Goal: Information Seeking & Learning: Learn about a topic

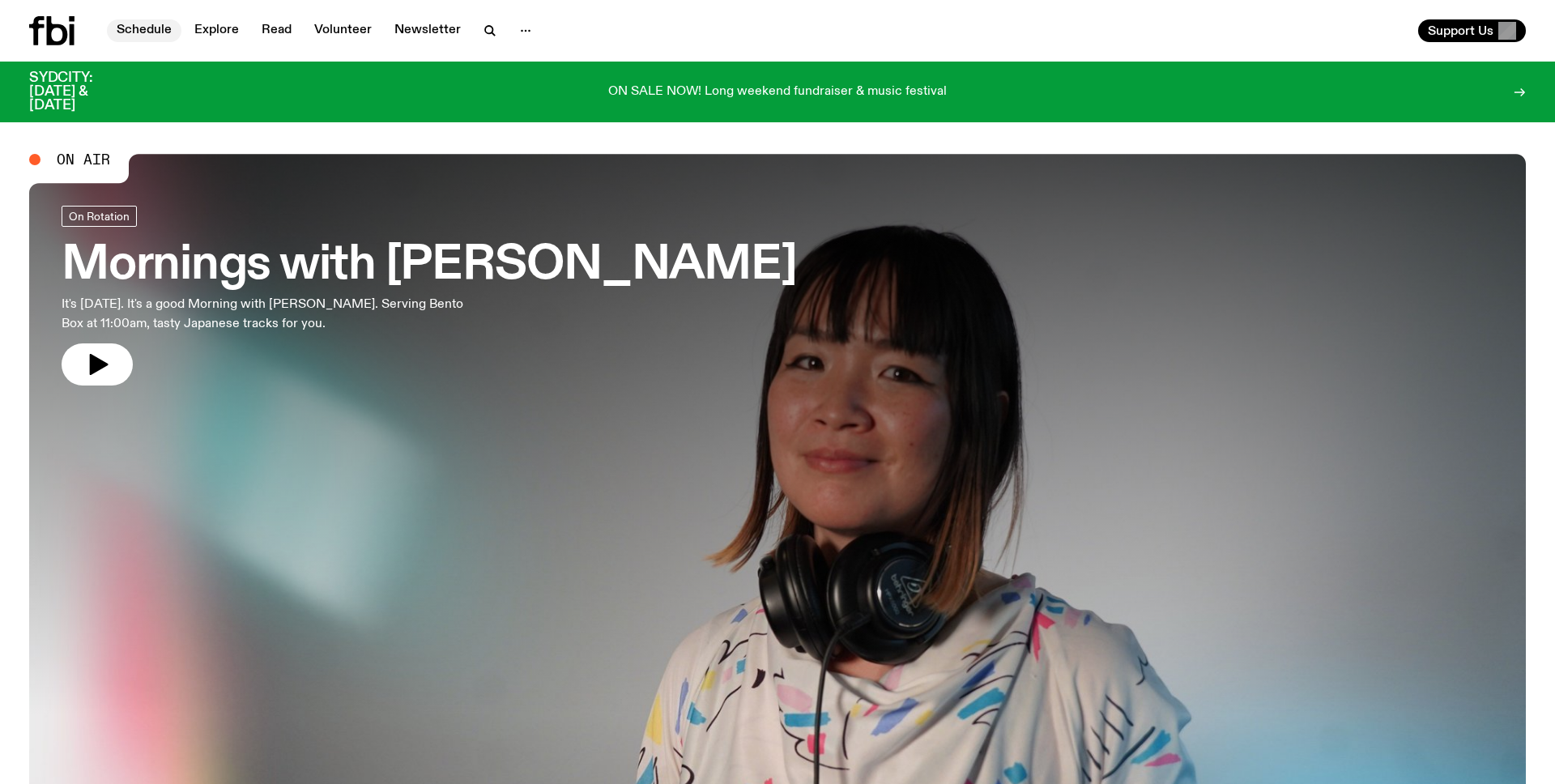
click at [140, 31] on link "Schedule" at bounding box center [144, 31] width 74 height 23
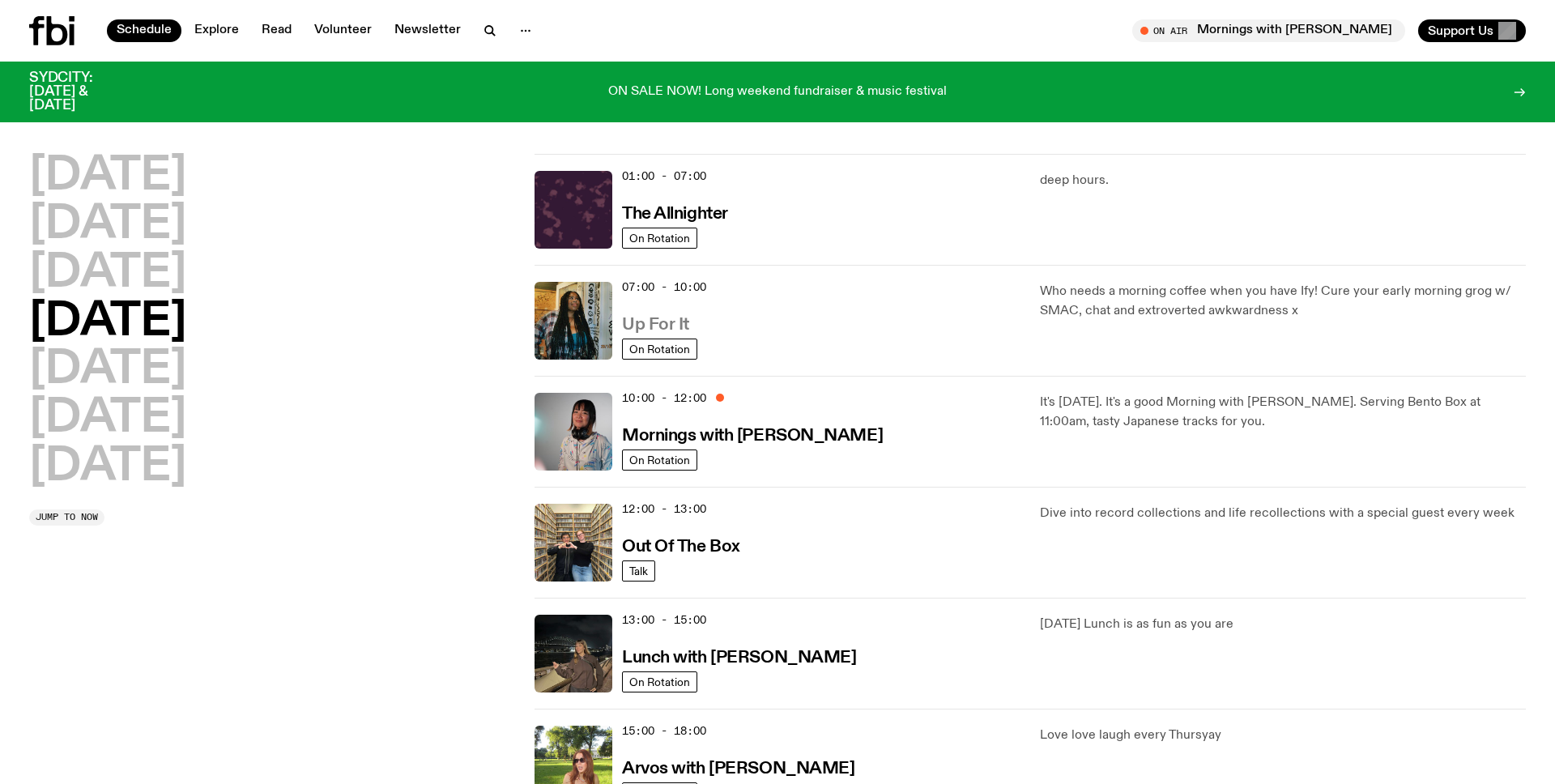
click at [660, 325] on h3 "Up For It" at bounding box center [655, 325] width 67 height 17
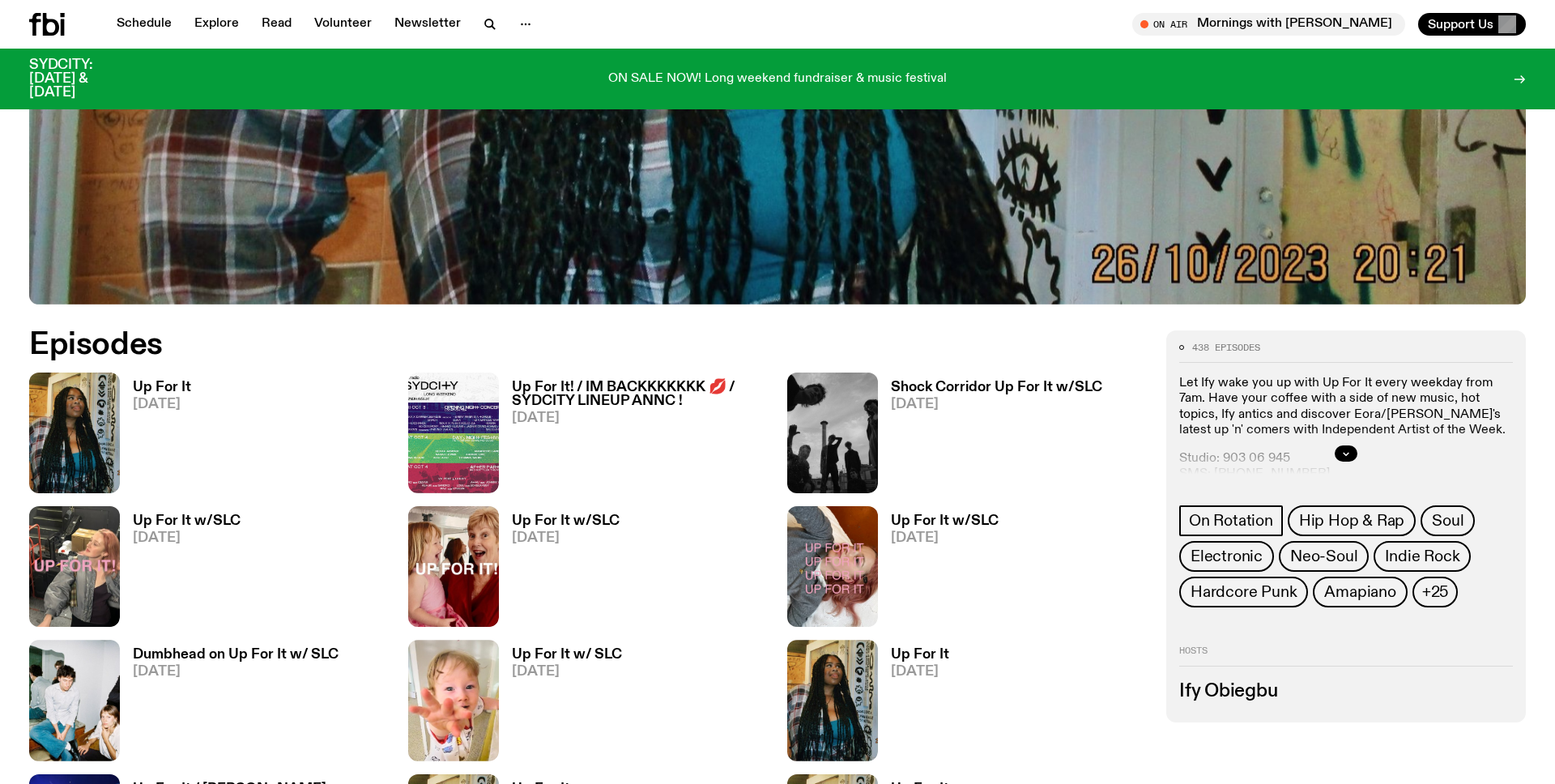
scroll to position [766, 0]
click at [164, 385] on h3 "Up For It" at bounding box center [162, 388] width 59 height 14
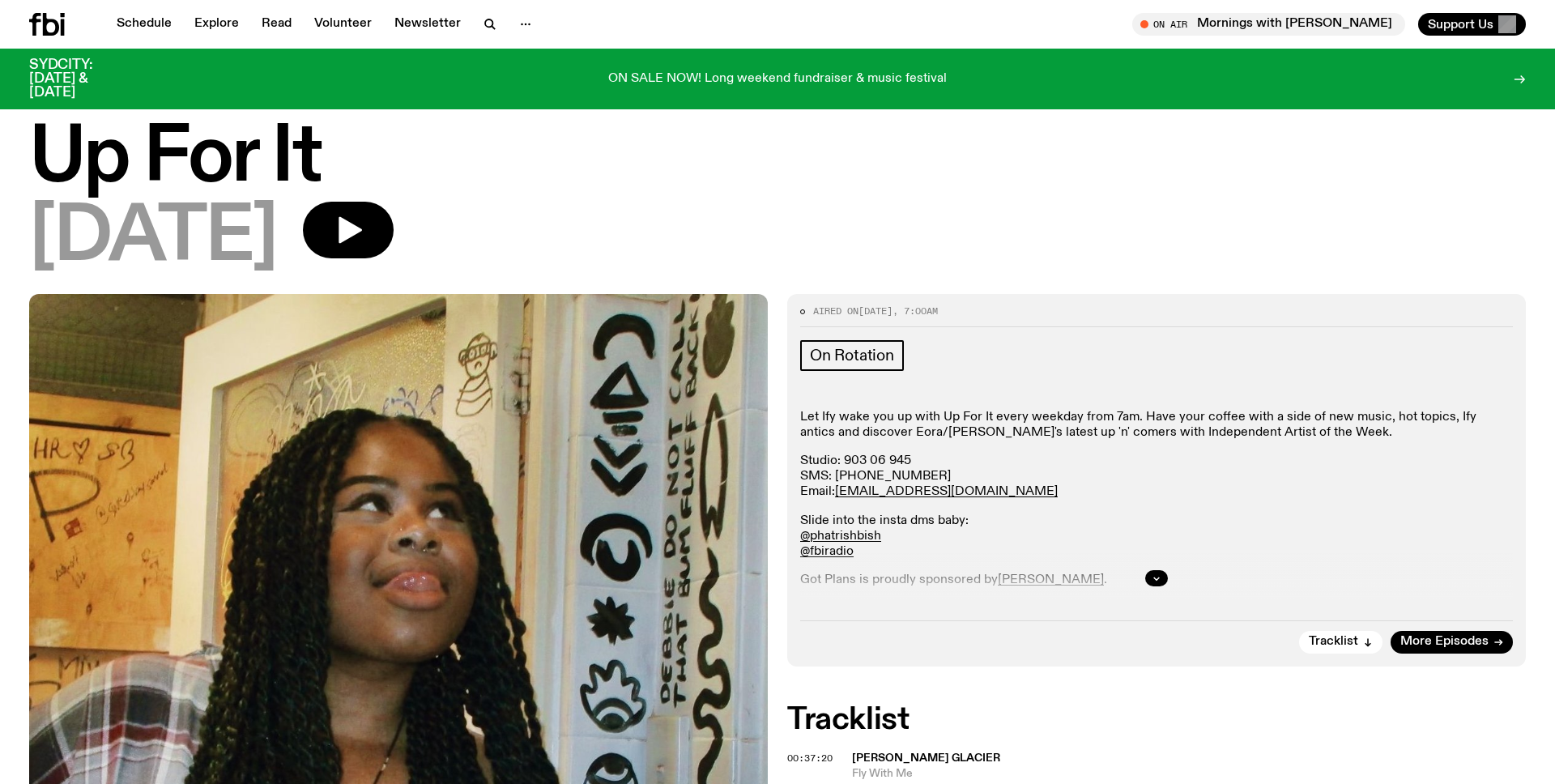
scroll to position [13, 0]
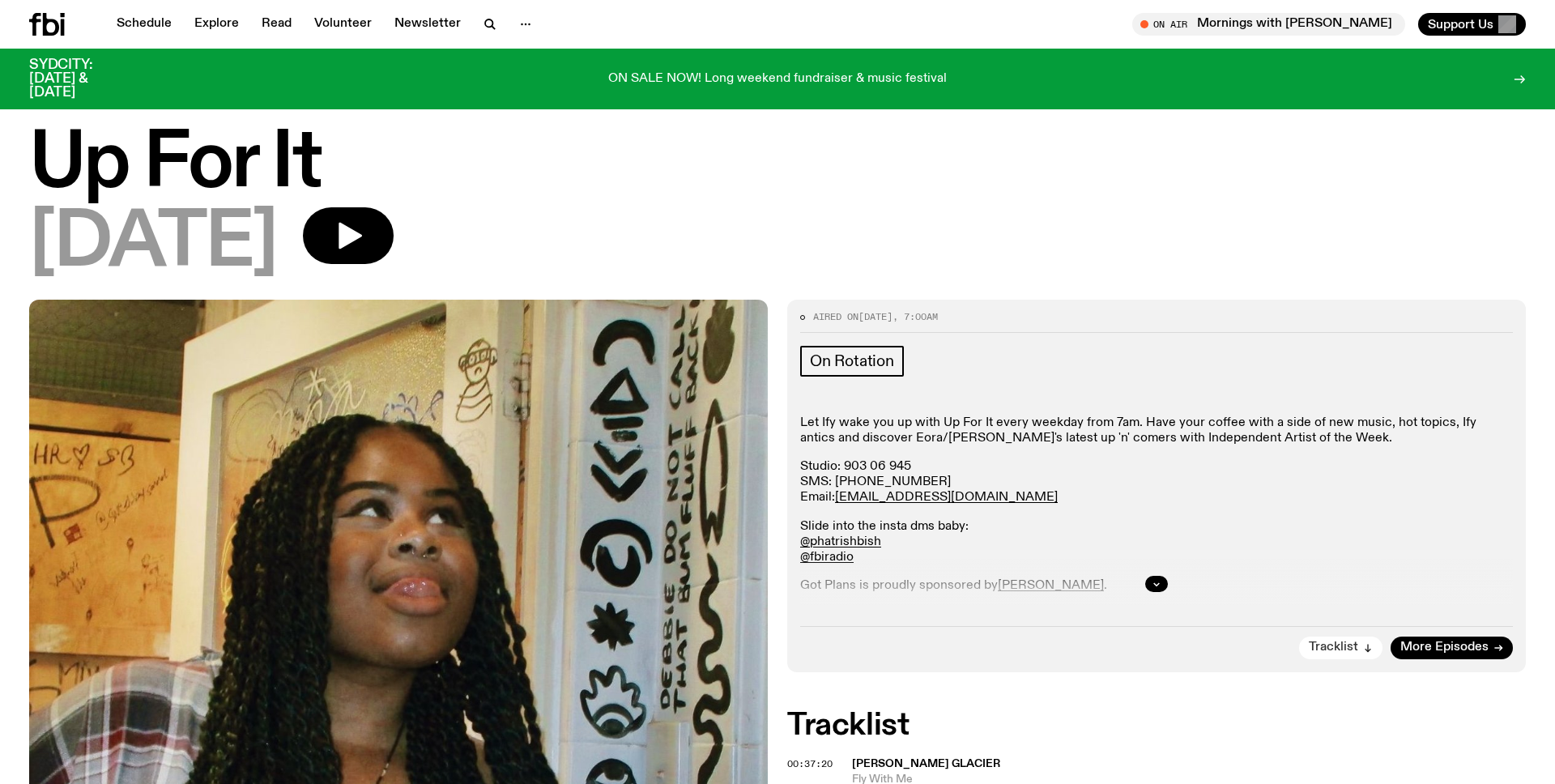
click at [1337, 644] on span "Tracklist" at bounding box center [1333, 648] width 49 height 12
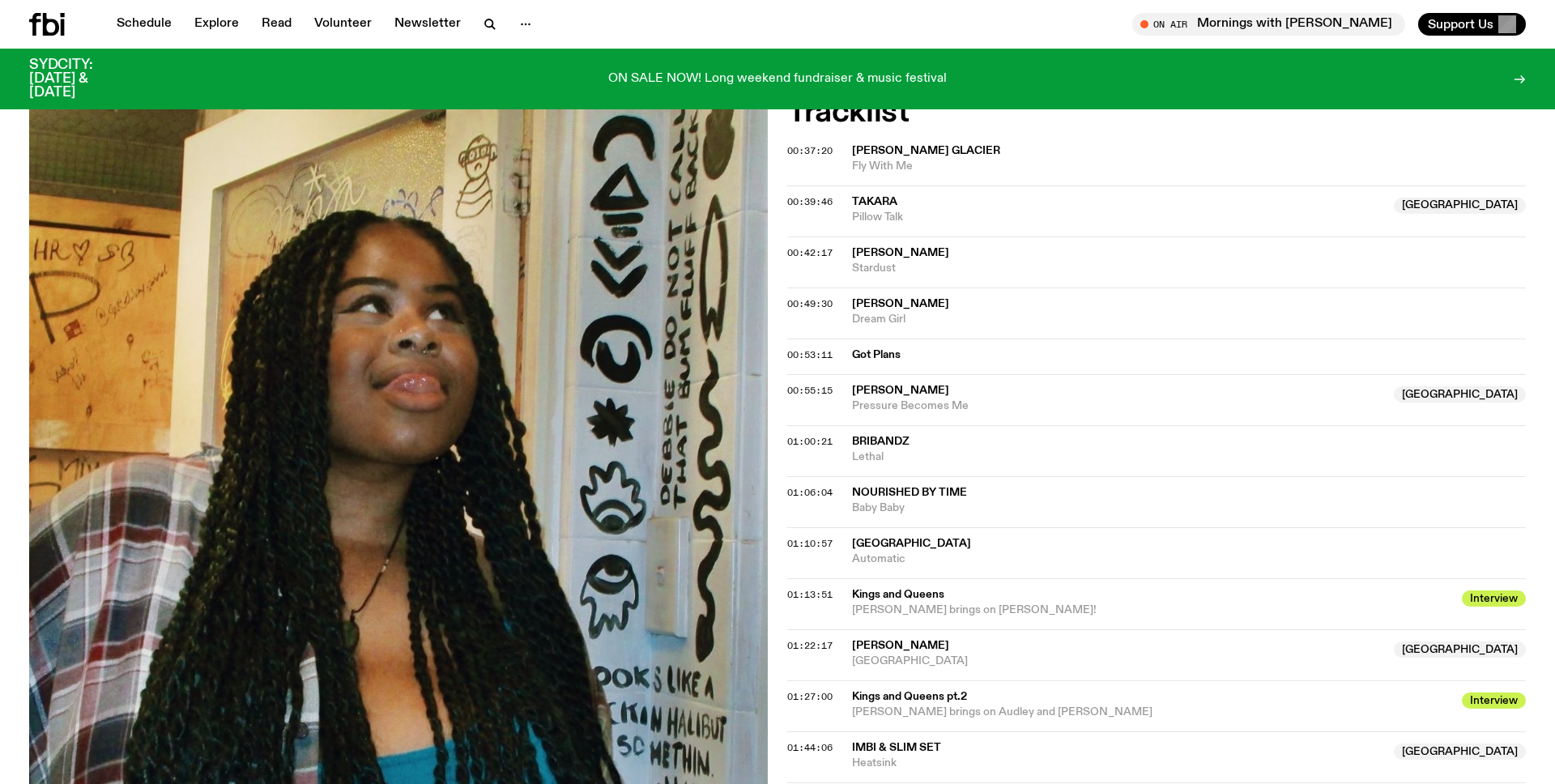
scroll to position [628, 0]
click at [893, 303] on span "[PERSON_NAME]" at bounding box center [900, 301] width 97 height 11
click at [1021, 302] on span "[PERSON_NAME]" at bounding box center [1188, 302] width 674 height 16
